Goal: Task Accomplishment & Management: Manage account settings

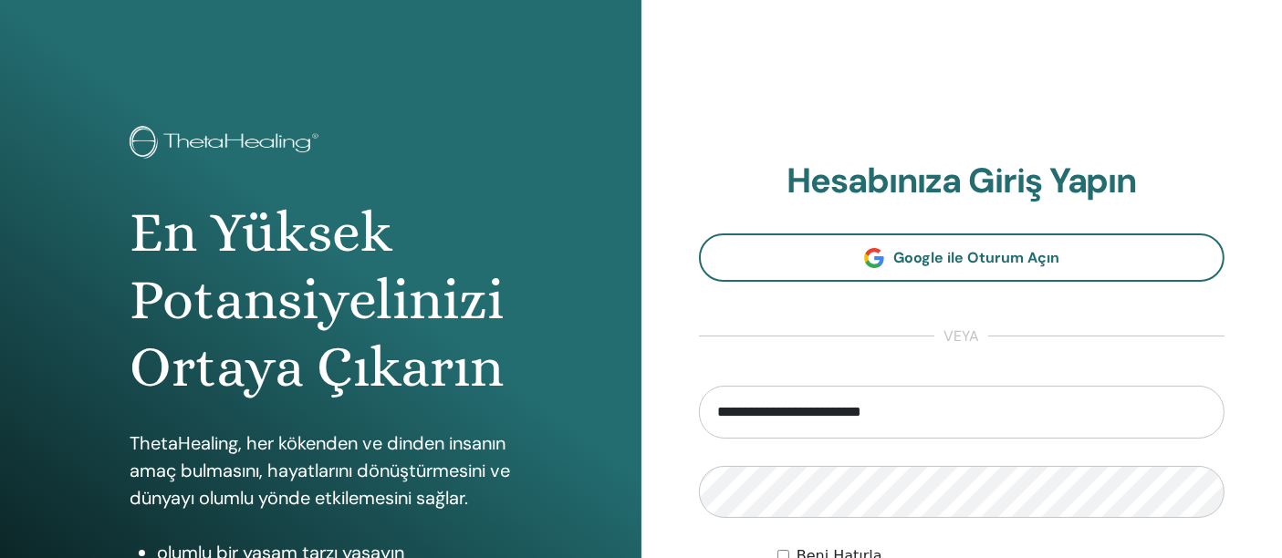
type input "**********"
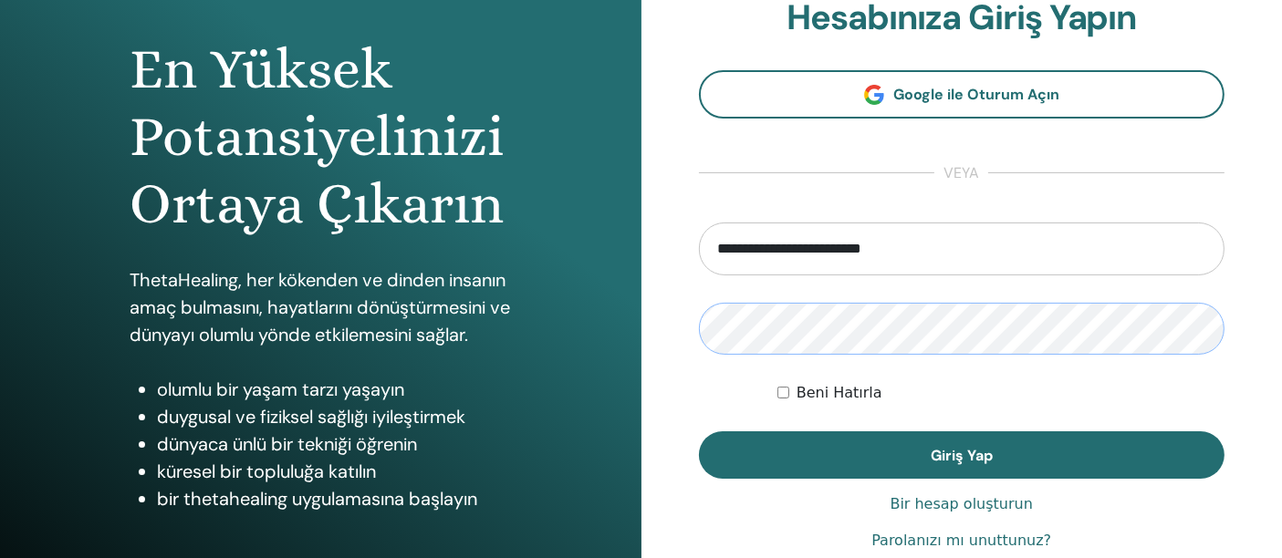
scroll to position [164, 0]
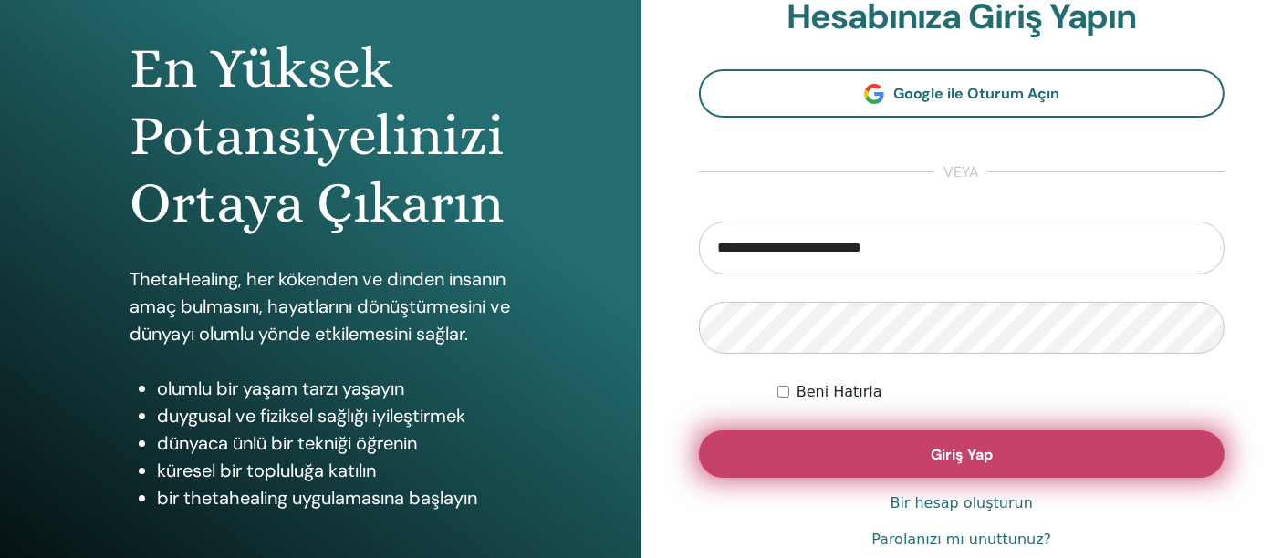
click at [946, 454] on font "Giriş Yap" at bounding box center [962, 454] width 62 height 19
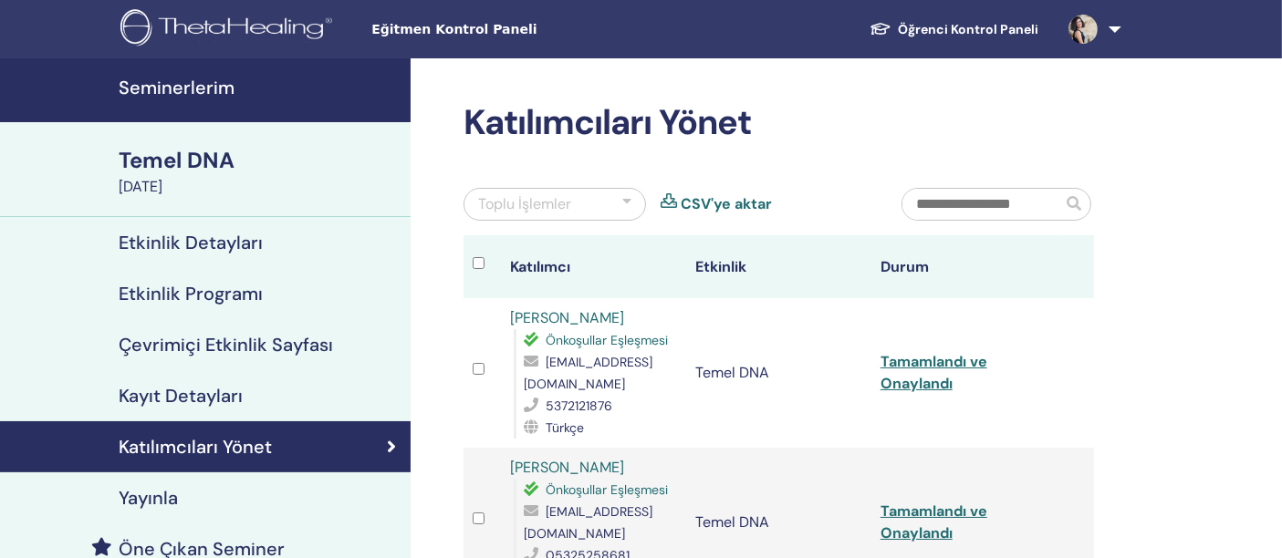
drag, startPoint x: 0, startPoint y: 0, endPoint x: 946, endPoint y: 454, distance: 1049.6
click at [946, 454] on td "Tamamlandı ve Onaylandı" at bounding box center [963, 523] width 185 height 150
click at [176, 82] on font "Seminerlerim" at bounding box center [177, 88] width 116 height 24
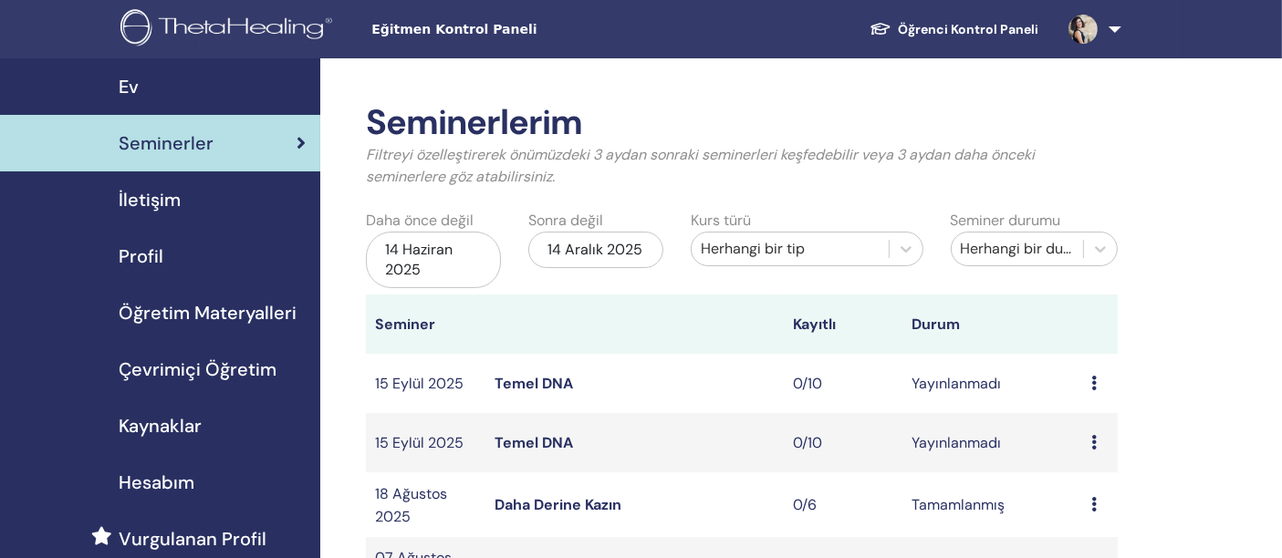
click at [539, 381] on font "Temel DNA" at bounding box center [534, 383] width 78 height 19
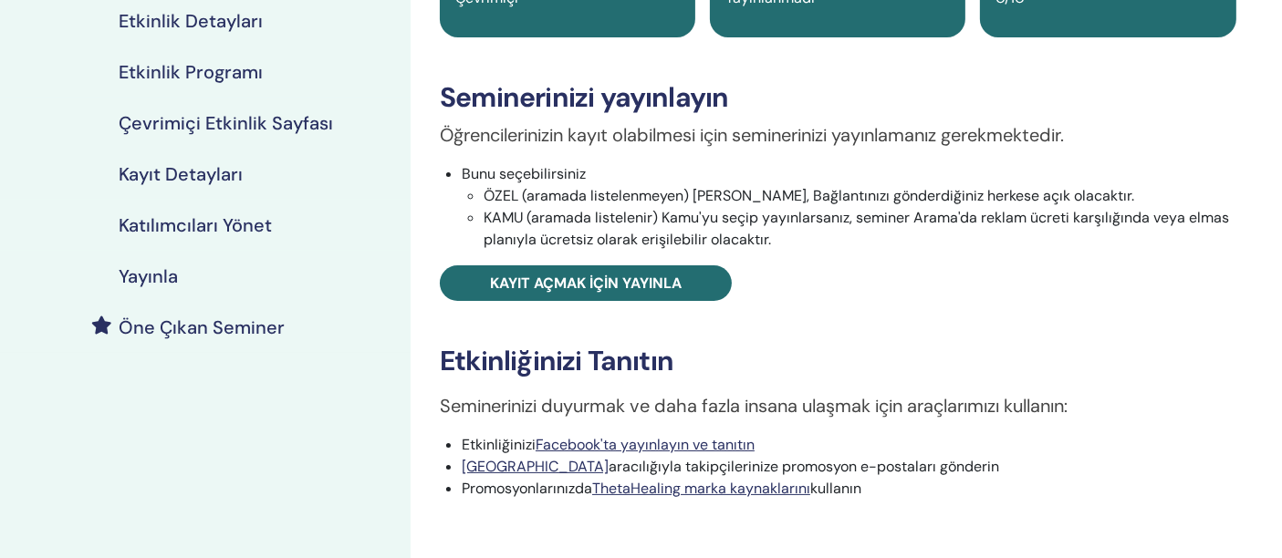
scroll to position [203, 0]
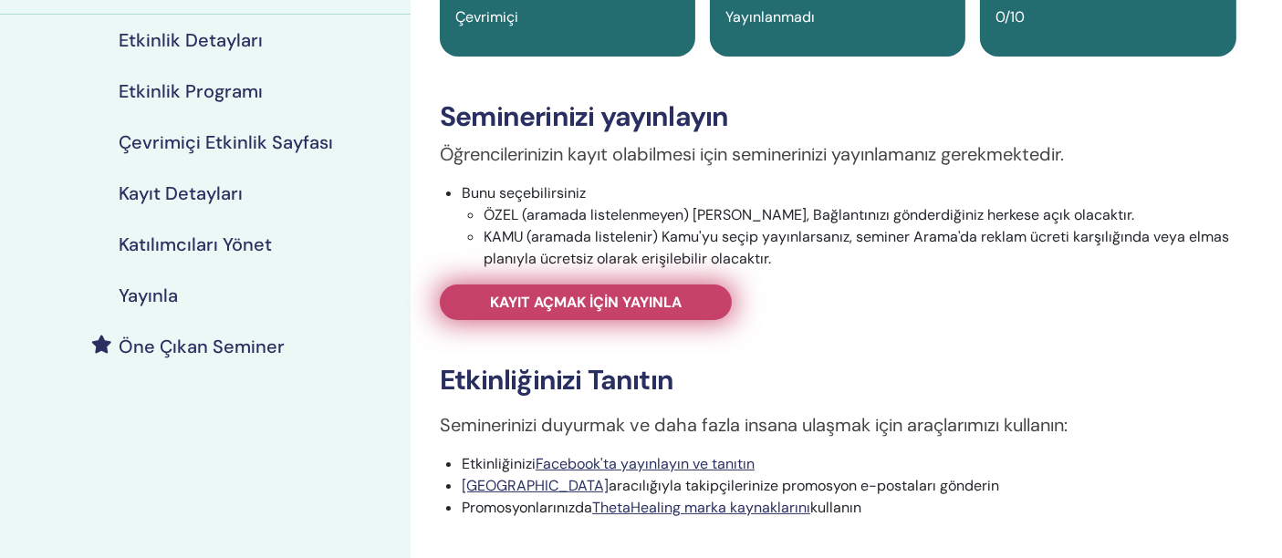
click at [658, 308] on font "Kayıt açmak için yayınla" at bounding box center [586, 302] width 192 height 19
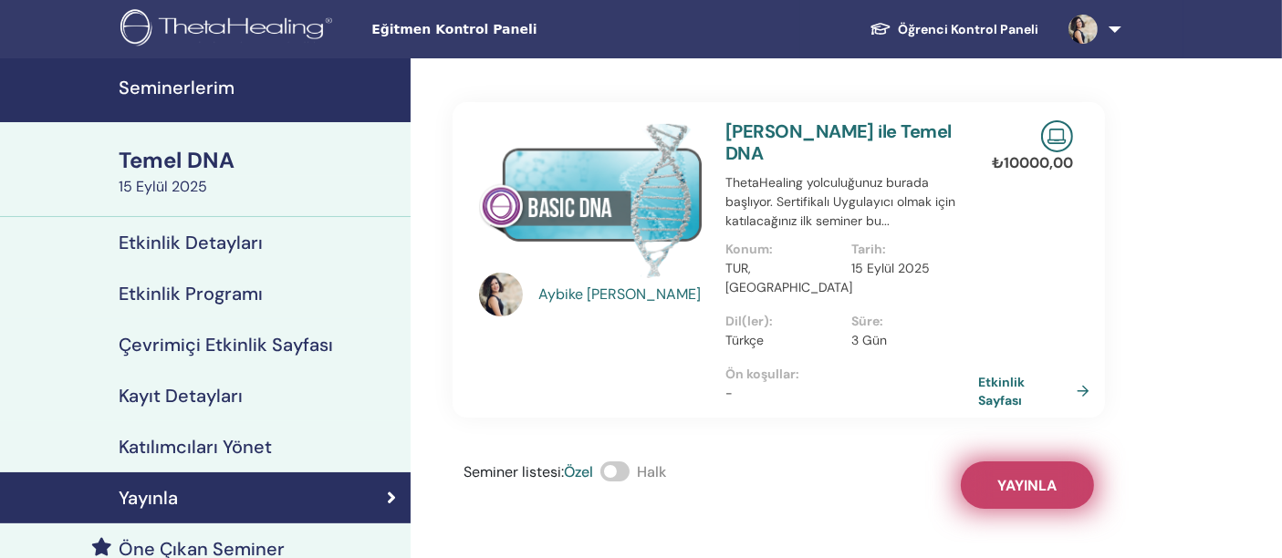
click at [1019, 476] on font "Yayınla" at bounding box center [1026, 485] width 59 height 19
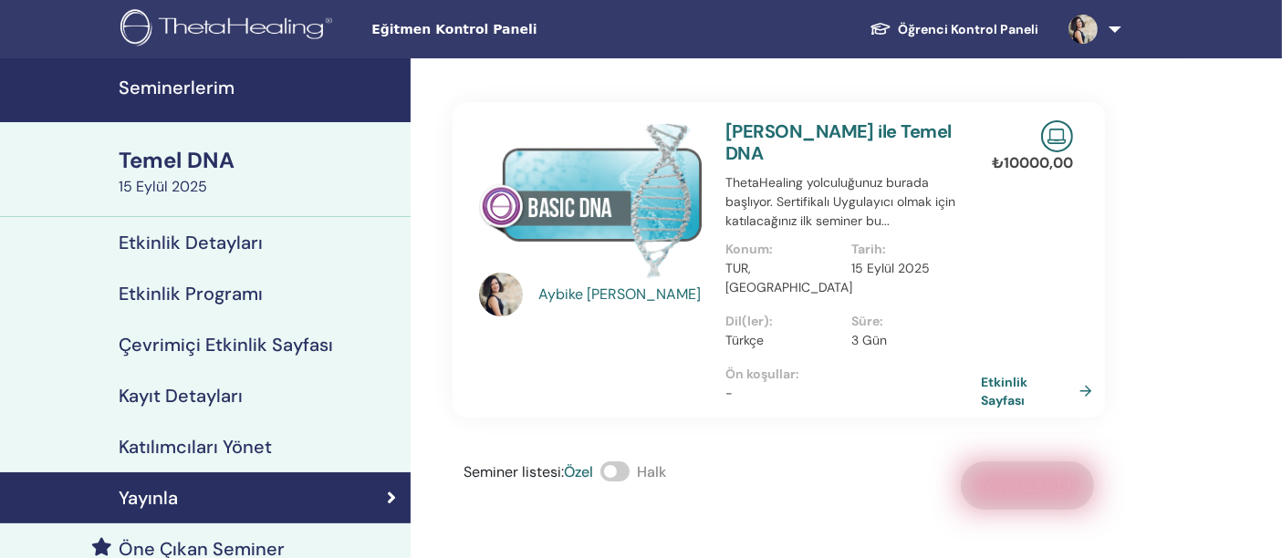
click at [998, 375] on font "Etkinlik Sayfası" at bounding box center [1004, 392] width 47 height 34
